Goal: Information Seeking & Learning: Check status

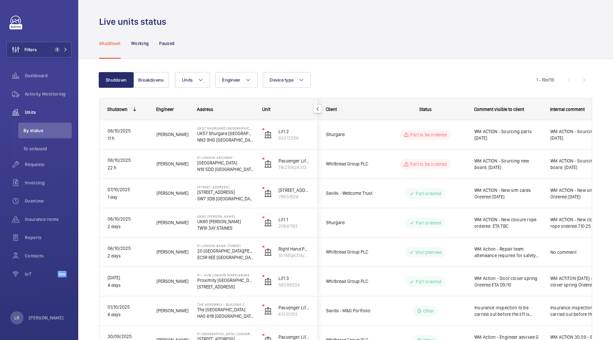
scroll to position [260, 0]
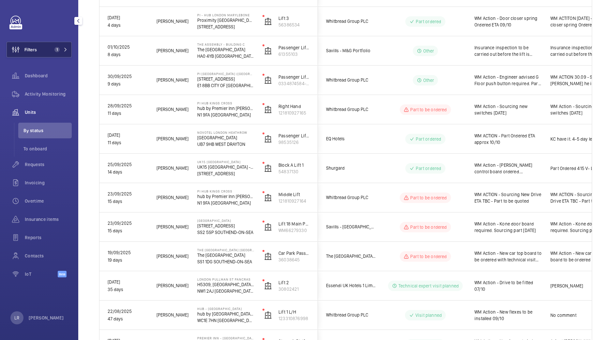
click at [58, 46] on button "Filters 1" at bounding box center [39, 50] width 65 height 16
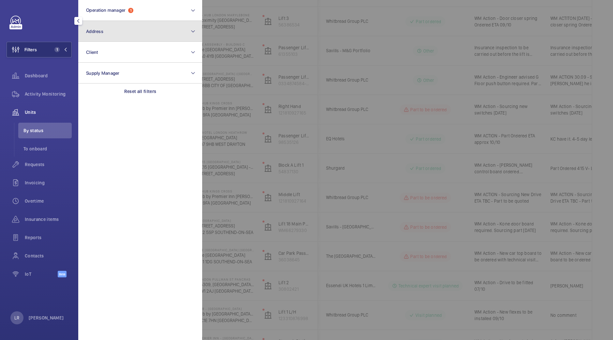
click at [109, 31] on button "Address" at bounding box center [140, 31] width 124 height 21
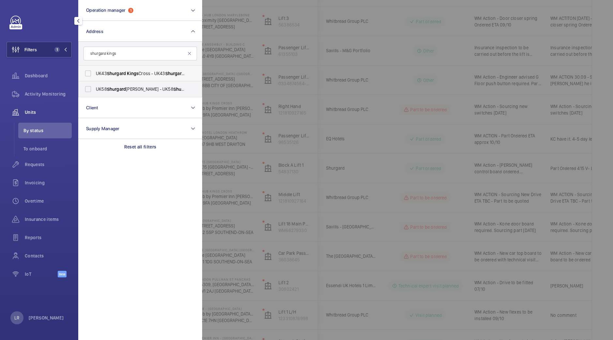
type input "shurgard kings"
click at [146, 80] on label "UK43 Shurgard Kings Cross - UK43 [STREET_ADDRESS][PERSON_NAME]" at bounding box center [136, 74] width 114 height 16
click at [95, 80] on input "UK43 Shurgard Kings Cross - UK43 [STREET_ADDRESS][PERSON_NAME]" at bounding box center [88, 73] width 13 height 13
checkbox input "true"
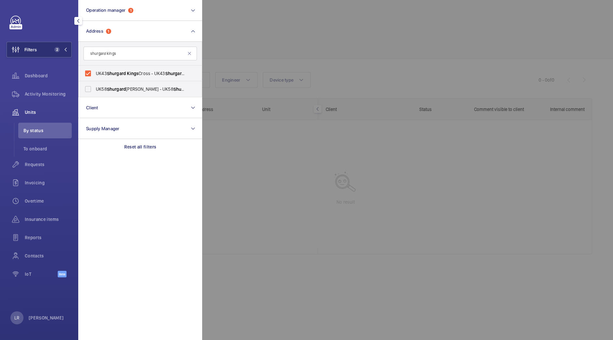
click at [324, 66] on div at bounding box center [508, 170] width 613 height 340
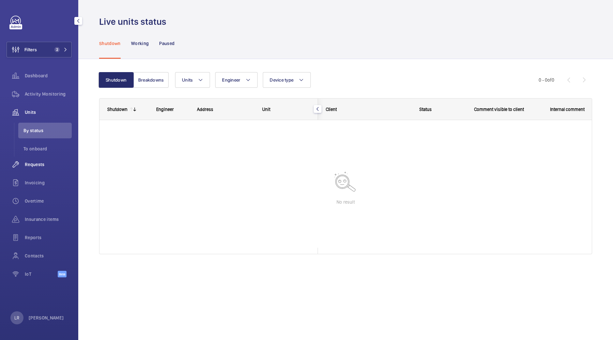
click at [49, 172] on div "Requests" at bounding box center [39, 165] width 65 height 16
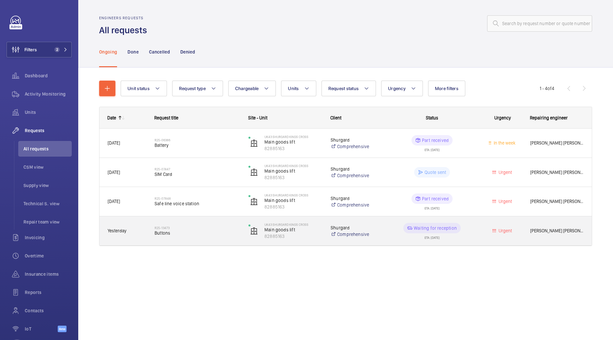
click at [196, 235] on span "Buttons" at bounding box center [197, 233] width 85 height 7
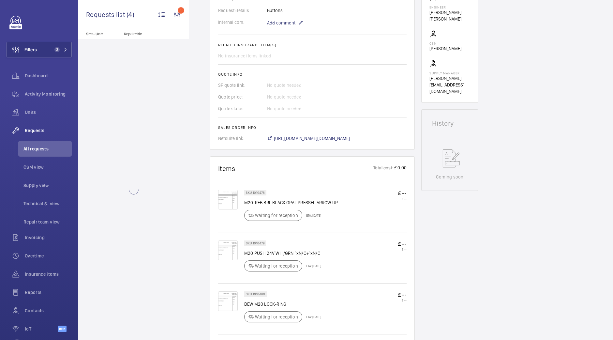
scroll to position [210, 0]
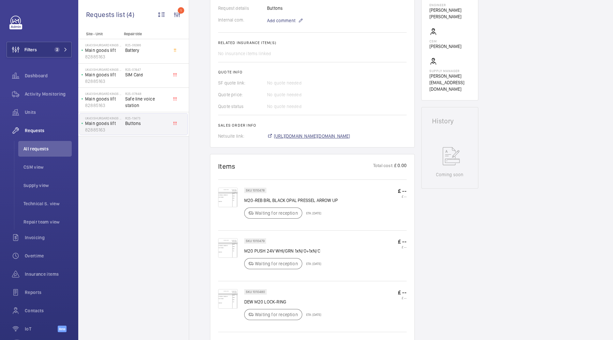
click at [337, 133] on span "[URL][DOMAIN_NAME][DOMAIN_NAME]" at bounding box center [312, 136] width 76 height 7
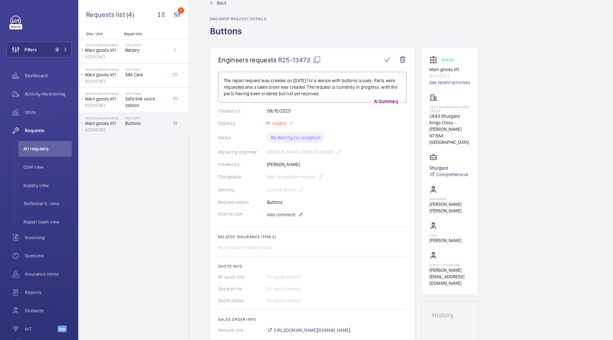
scroll to position [14, 0]
click at [317, 61] on mat-icon at bounding box center [317, 61] width 8 height 8
click at [240, 4] on link "Back" at bounding box center [238, 4] width 57 height 7
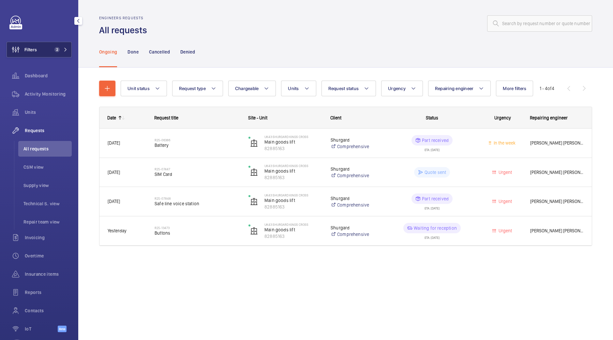
click at [59, 56] on button "Filters 2" at bounding box center [39, 50] width 65 height 16
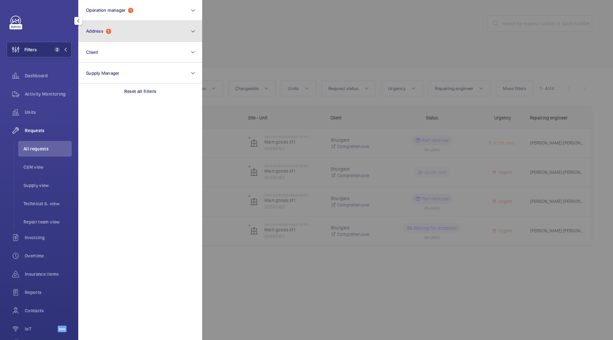
click at [100, 32] on span "Address" at bounding box center [94, 30] width 17 height 5
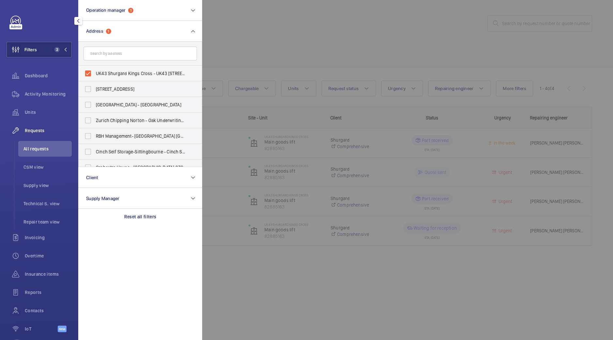
click at [109, 74] on span "UK43 Shurgard Kings Cross - UK43 [STREET_ADDRESS][PERSON_NAME]" at bounding box center [141, 73] width 90 height 7
click at [95, 74] on input "UK43 Shurgard Kings Cross - UK43 [STREET_ADDRESS][PERSON_NAME]" at bounding box center [88, 73] width 13 height 13
checkbox input "false"
click at [259, 45] on div at bounding box center [508, 170] width 613 height 340
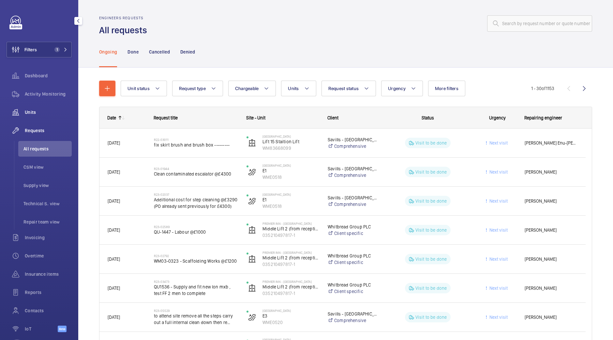
click at [47, 115] on span "Units" at bounding box center [48, 112] width 47 height 7
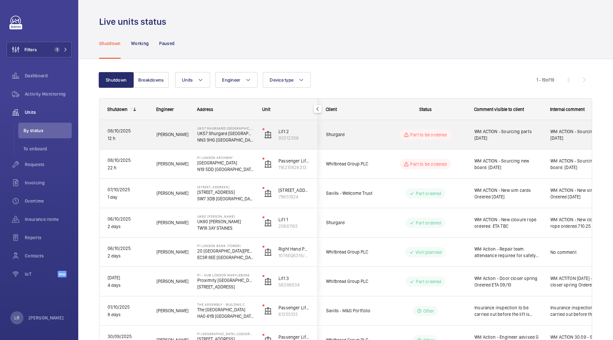
click at [348, 143] on div "Shurgard" at bounding box center [347, 134] width 58 height 21
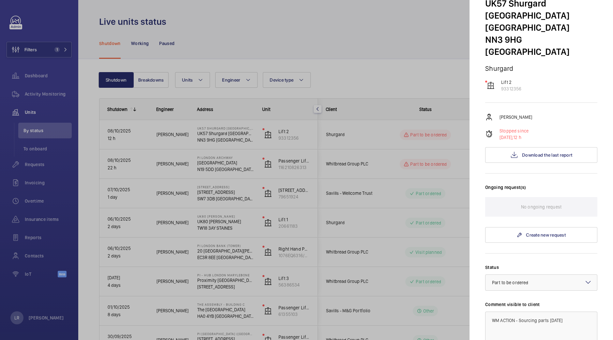
scroll to position [70, 0]
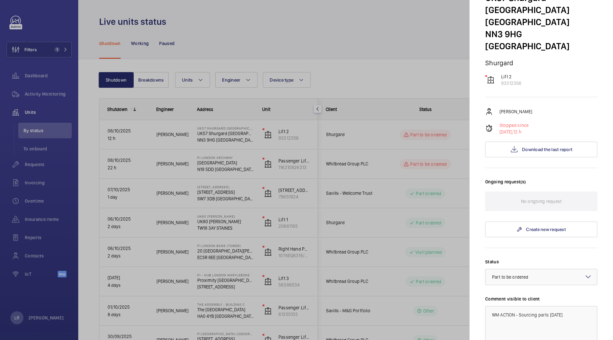
click at [369, 123] on div at bounding box center [306, 170] width 613 height 340
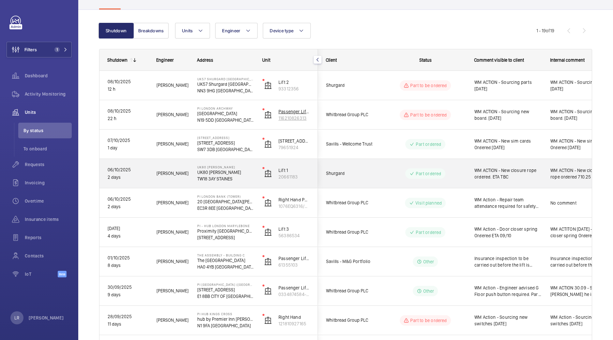
scroll to position [58, 0]
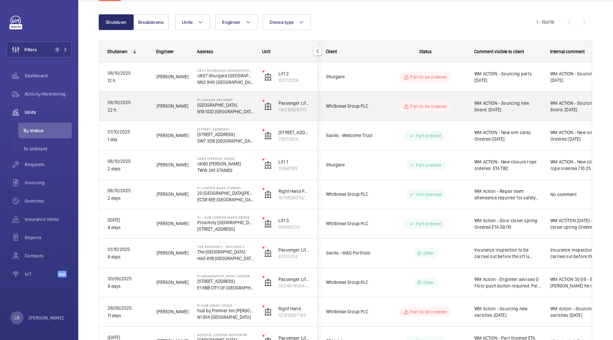
click at [374, 100] on div "Whitbread Group PLC" at bounding box center [347, 106] width 58 height 21
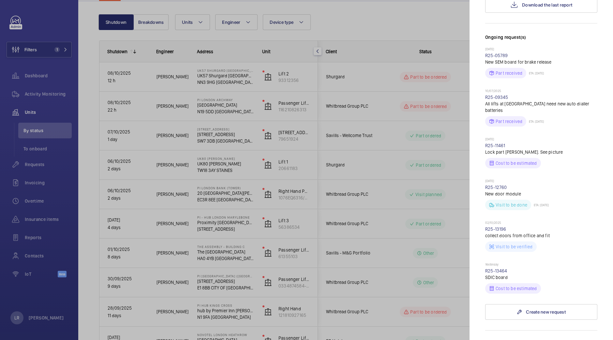
scroll to position [167, 0]
click at [496, 267] on link "R25-13464" at bounding box center [497, 269] width 22 height 5
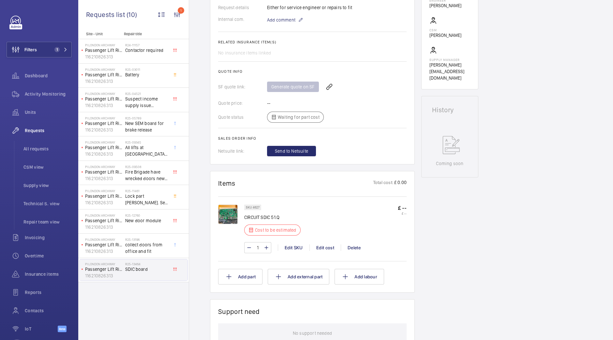
scroll to position [219, 0]
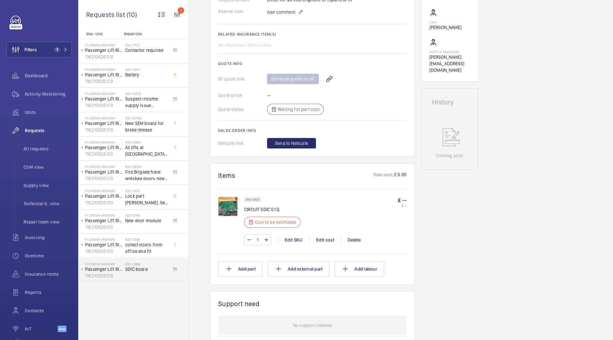
click at [226, 198] on img at bounding box center [228, 207] width 20 height 20
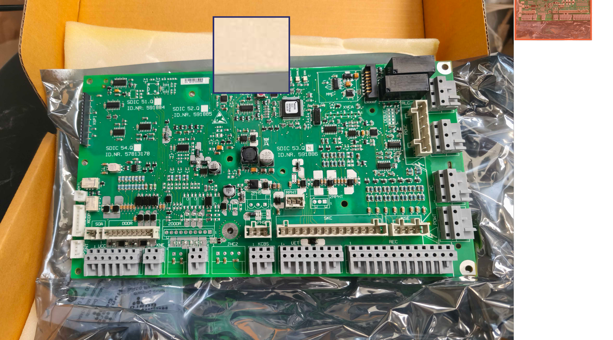
click at [257, 132] on img at bounding box center [256, 184] width 224 height 168
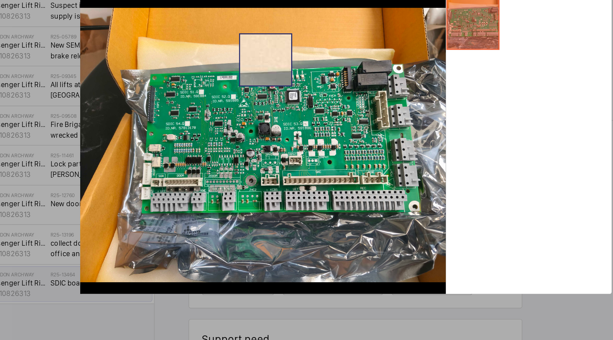
scroll to position [0, 0]
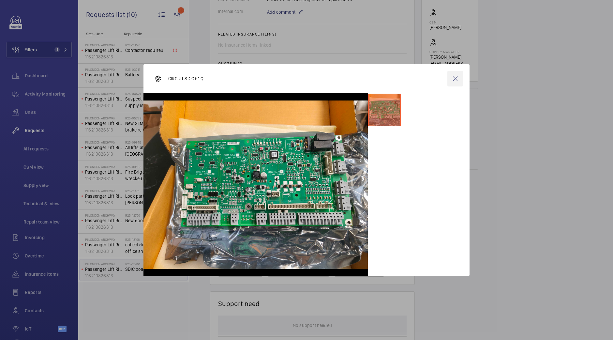
click at [454, 82] on wm-front-icon-button at bounding box center [456, 79] width 16 height 16
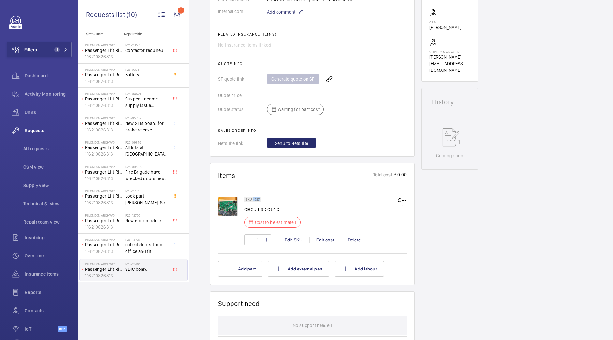
drag, startPoint x: 253, startPoint y: 197, endPoint x: 269, endPoint y: 198, distance: 16.7
click at [269, 198] on div "SKU 4627 CIRCUIT SDIC 51.Q Cost to be estimated" at bounding box center [272, 214] width 56 height 35
copy p "4627"
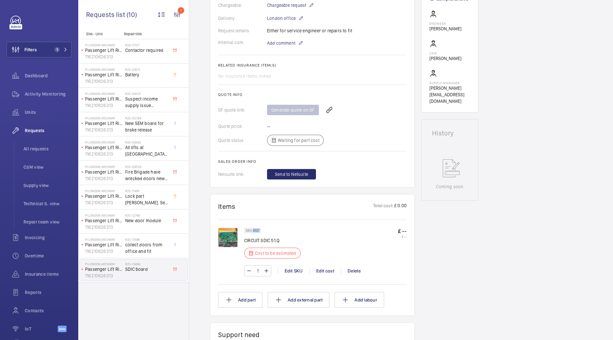
scroll to position [191, 0]
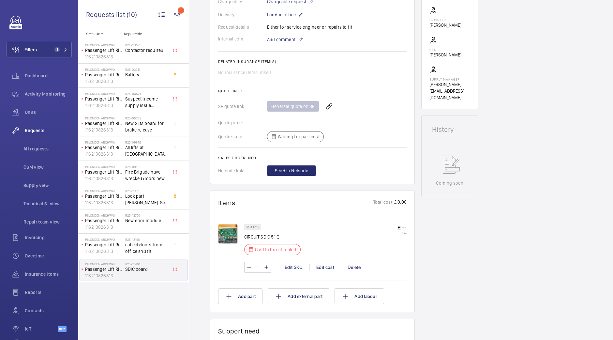
click at [241, 215] on wm-front-card-body "SKU 4627 CIRCUIT SDIC 51.Q Cost to be estimated £ -- £ -- 1 Edit SKU Edit cost …" at bounding box center [312, 259] width 189 height 89
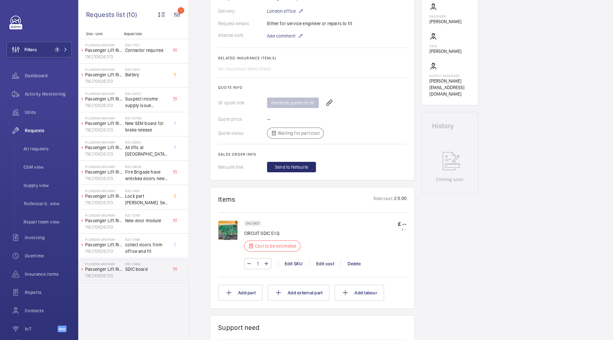
scroll to position [195, 0]
click at [228, 235] on img at bounding box center [228, 230] width 20 height 20
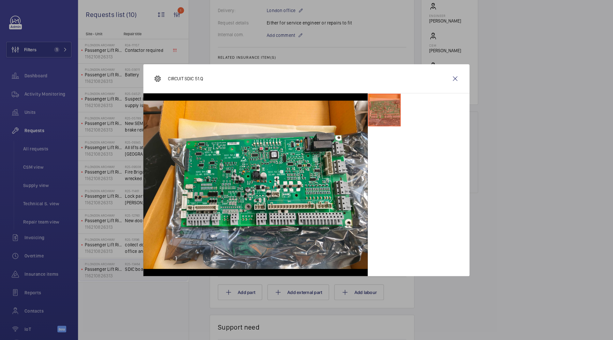
scroll to position [0, 0]
click at [457, 75] on wm-front-icon-button at bounding box center [456, 79] width 16 height 16
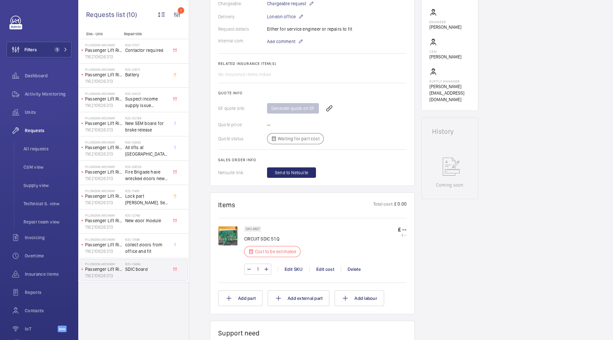
scroll to position [207, 0]
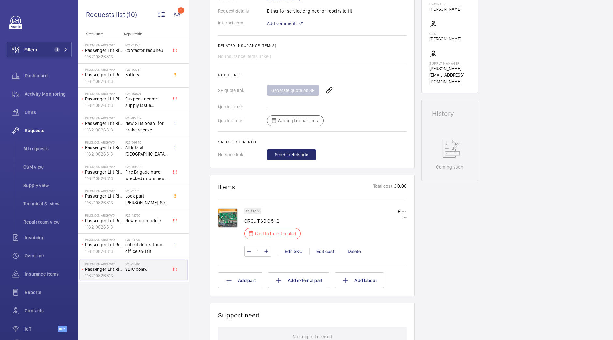
click at [222, 225] on img at bounding box center [228, 218] width 20 height 20
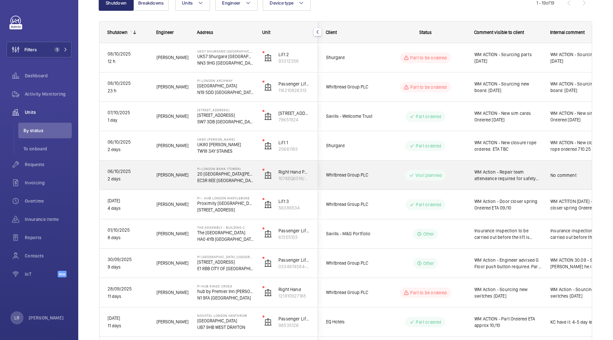
scroll to position [78, 0]
click at [376, 170] on div "Whitbread Group PLC" at bounding box center [347, 174] width 58 height 21
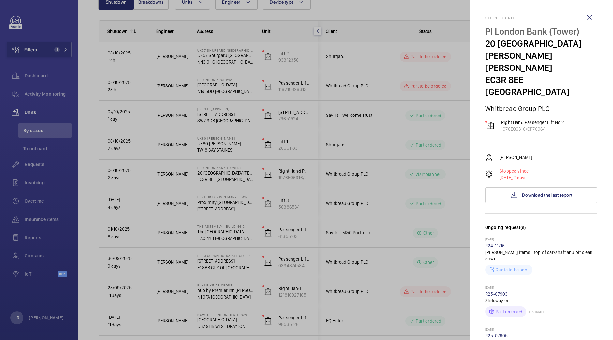
click at [376, 170] on div at bounding box center [306, 170] width 613 height 340
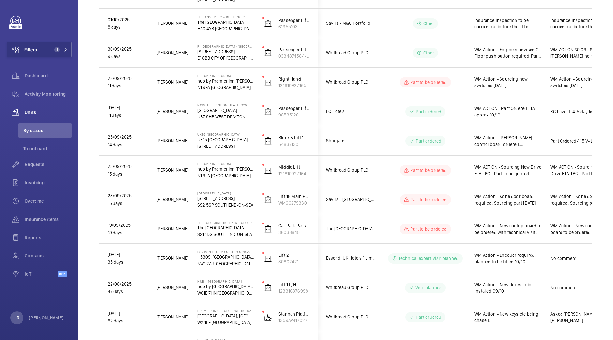
scroll to position [375, 0]
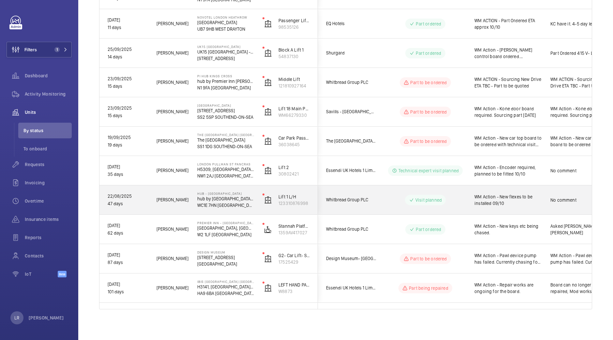
click at [383, 197] on div "Visit planned" at bounding box center [421, 199] width 89 height 23
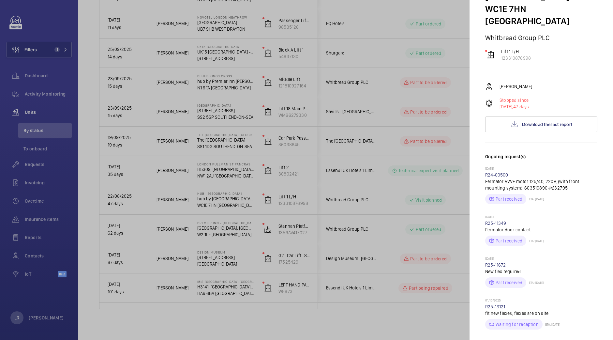
scroll to position [70, 0]
click at [556, 118] on button "Download the last report" at bounding box center [542, 125] width 112 height 16
click at [434, 144] on div at bounding box center [306, 170] width 613 height 340
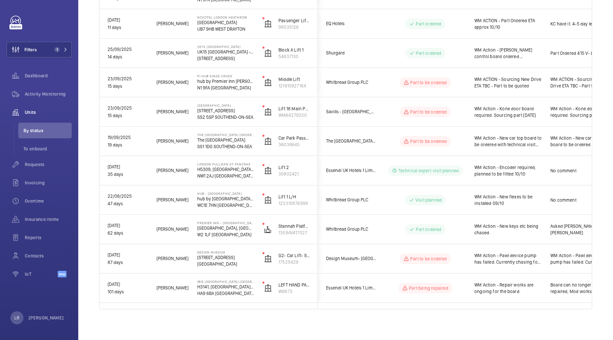
scroll to position [0, 0]
